Goal: Task Accomplishment & Management: Use online tool/utility

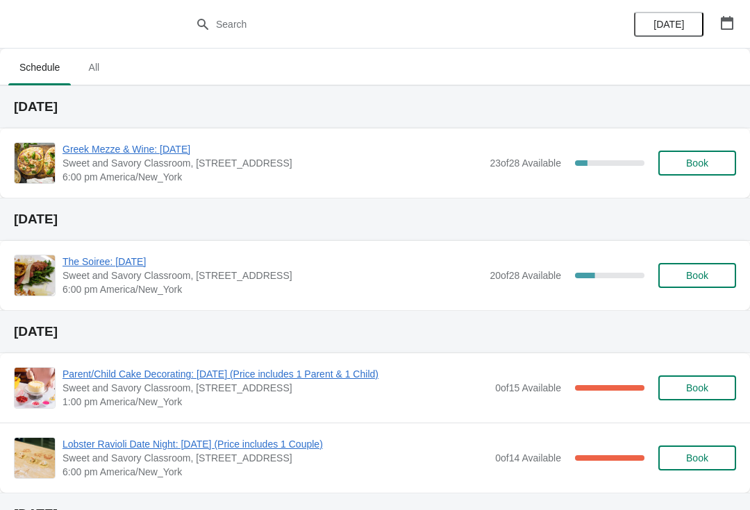
scroll to position [2, 0]
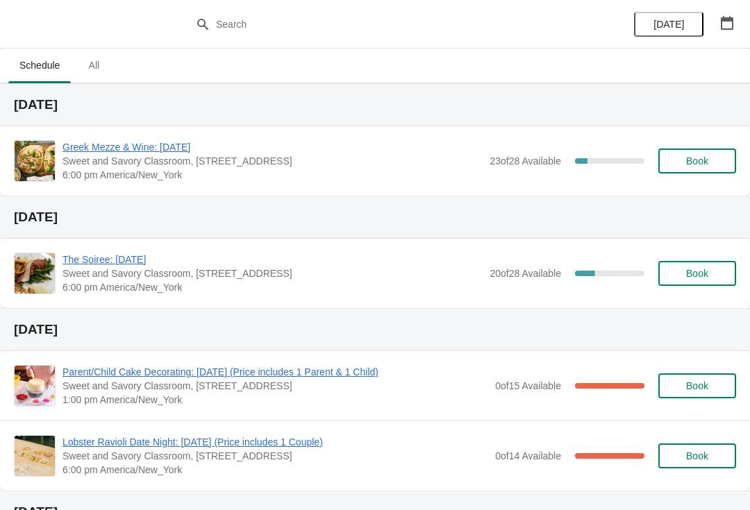
click at [76, 142] on span "Greek Mezze & Wine: [DATE]" at bounding box center [273, 147] width 420 height 14
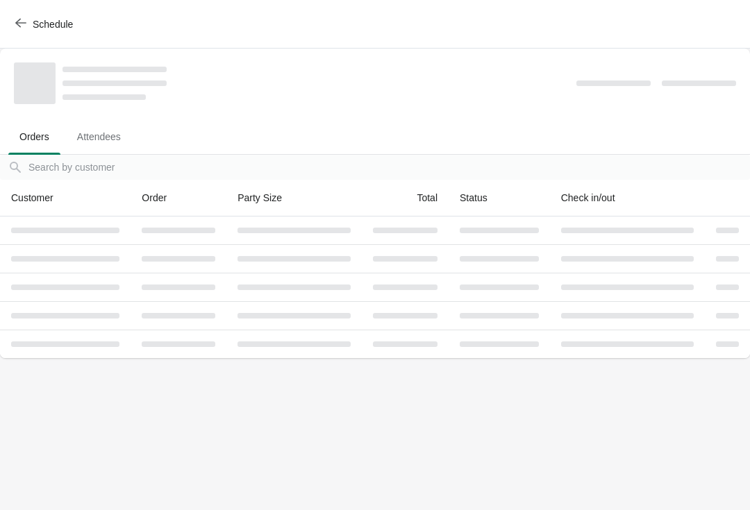
scroll to position [0, 0]
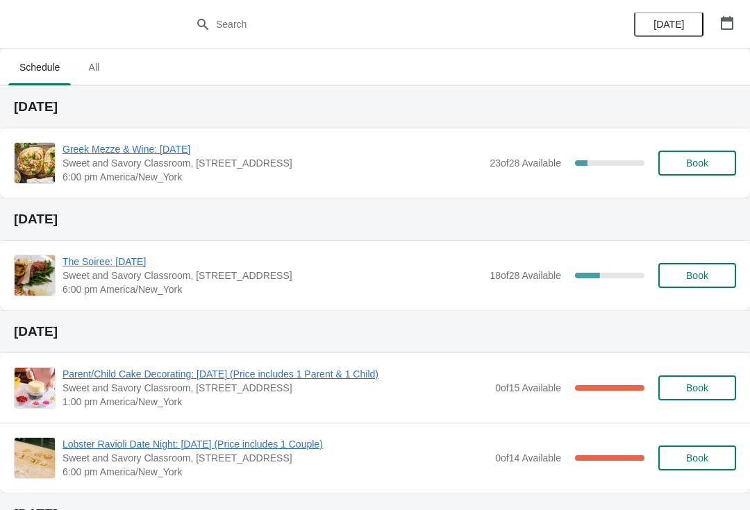
click at [78, 143] on span "Greek Mezze & Wine: [DATE]" at bounding box center [273, 149] width 420 height 14
click at [91, 144] on span "Greek Mezze & Wine: [DATE]" at bounding box center [273, 149] width 420 height 14
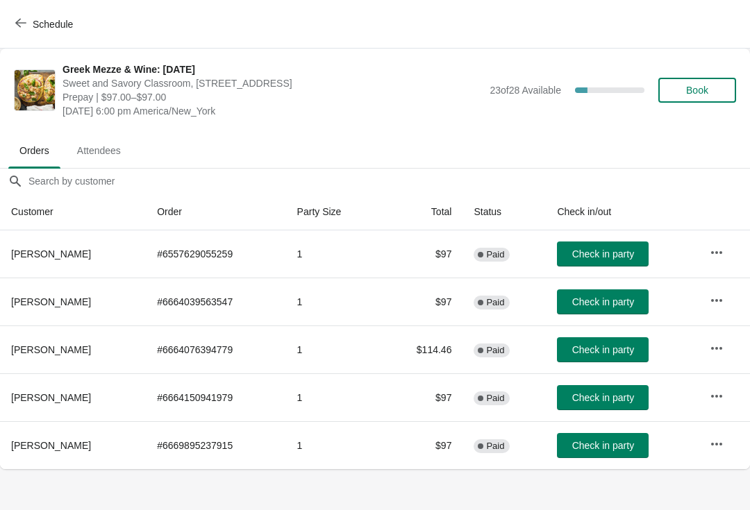
click at [623, 438] on button "Check in party" at bounding box center [603, 445] width 92 height 25
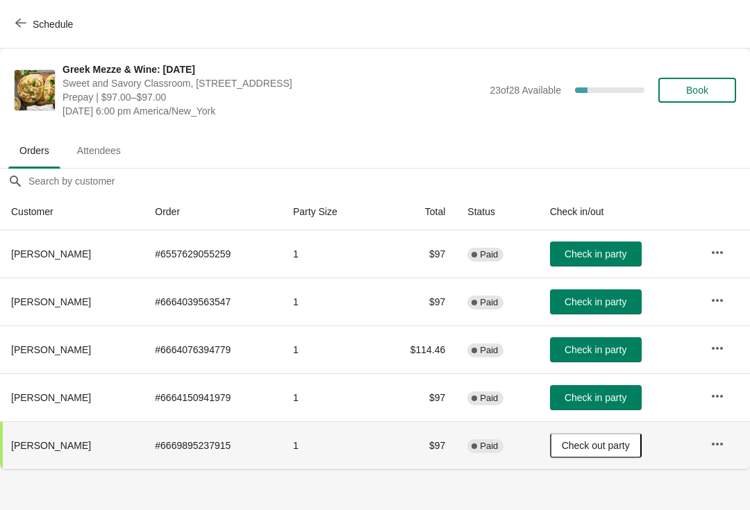
click at [596, 261] on button "Check in party" at bounding box center [596, 254] width 92 height 25
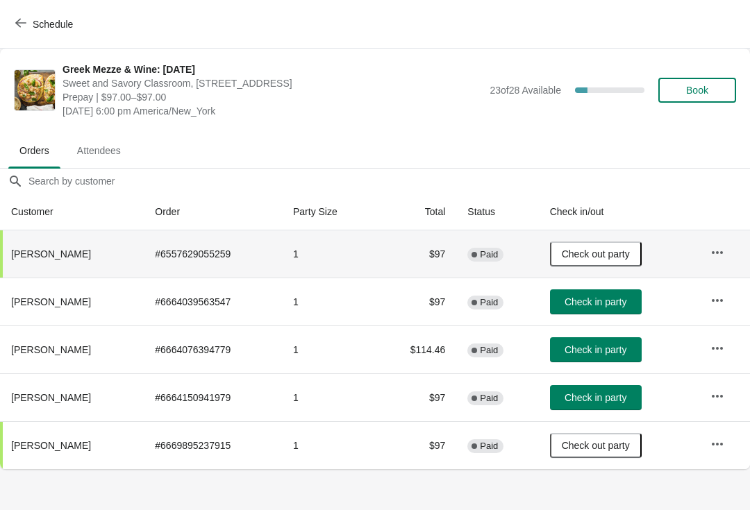
click at [634, 313] on button "Check in party" at bounding box center [596, 302] width 92 height 25
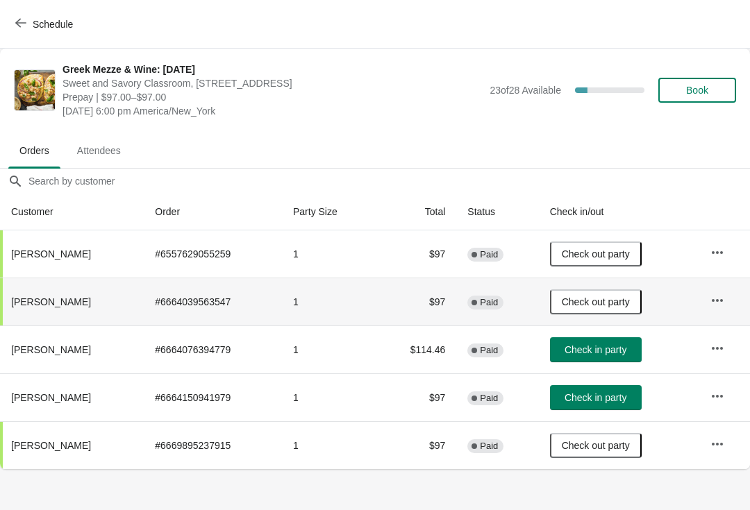
click at [617, 344] on span "Check in party" at bounding box center [596, 349] width 62 height 11
